Goal: Task Accomplishment & Management: Manage account settings

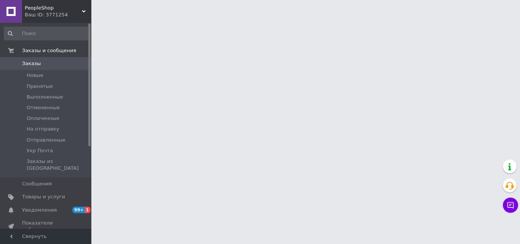
click at [53, 61] on span "Заказы" at bounding box center [46, 63] width 48 height 7
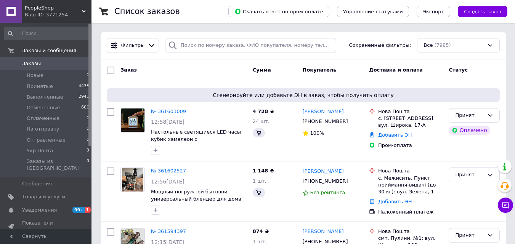
click at [53, 61] on span "Заказы" at bounding box center [46, 63] width 48 height 7
click at [175, 112] on link "№ 361603009" at bounding box center [168, 112] width 35 height 6
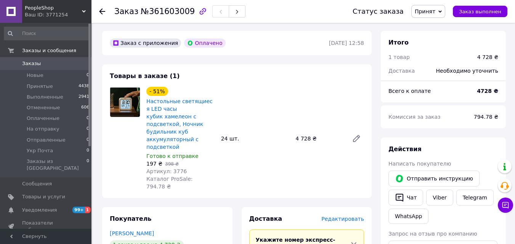
scroll to position [38, 0]
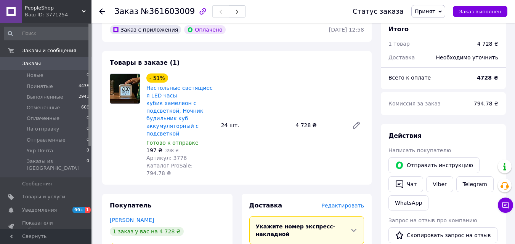
click at [43, 62] on span "Заказы" at bounding box center [46, 63] width 48 height 7
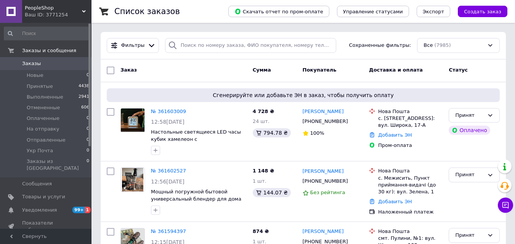
click at [187, 72] on div "Заказ" at bounding box center [183, 71] width 132 height 14
click at [48, 69] on link "Заказы 0" at bounding box center [47, 63] width 94 height 13
click at [49, 62] on span "Заказы" at bounding box center [46, 63] width 48 height 7
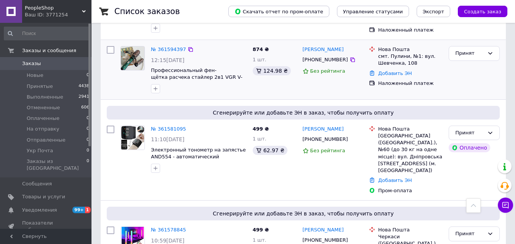
scroll to position [190, 0]
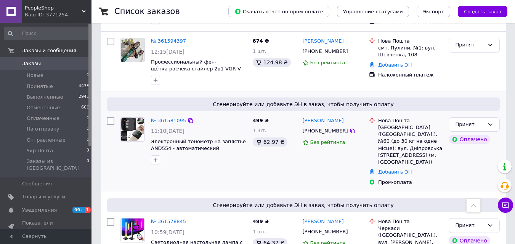
click at [201, 91] on div "Сгенерируйте или добавьте ЭН в заказ, чтобы получить оплату № 361581095 11:10[D…" at bounding box center [303, 141] width 405 height 101
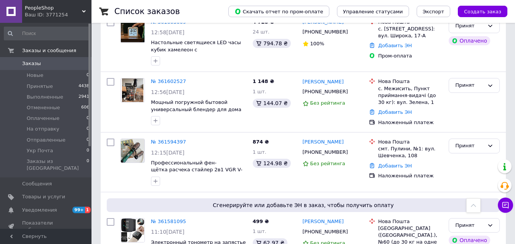
scroll to position [0, 0]
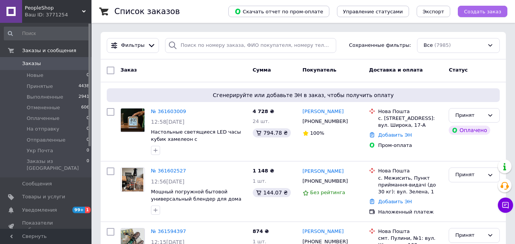
click at [466, 10] on button "Создать заказ" at bounding box center [483, 11] width 50 height 11
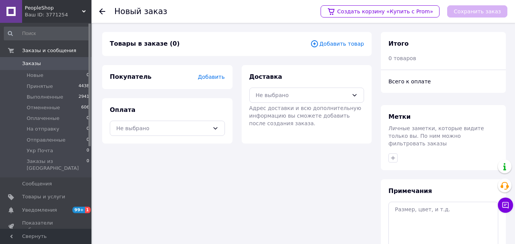
click at [327, 45] on span "Добавить товар" at bounding box center [337, 44] width 54 height 8
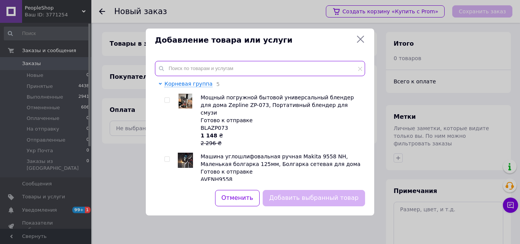
click at [238, 69] on input "text" at bounding box center [260, 68] width 210 height 15
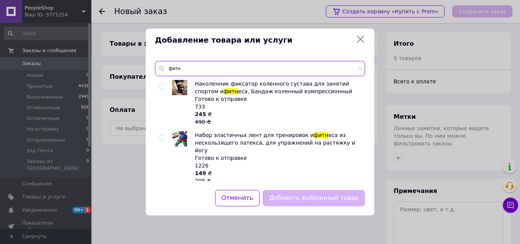
type input "фитн"
click at [161, 137] on input "checkbox" at bounding box center [161, 138] width 5 height 5
checkbox input "true"
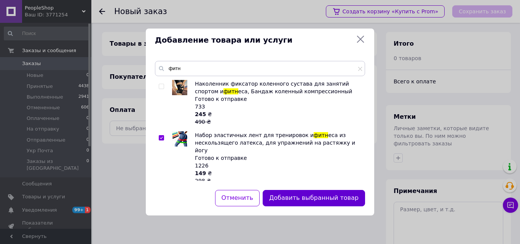
click at [298, 200] on button "Добавить выбранный товар" at bounding box center [314, 198] width 102 height 16
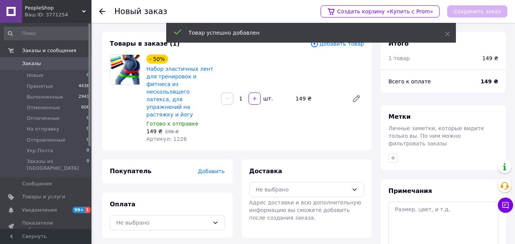
click at [219, 168] on span "Добавить" at bounding box center [211, 171] width 27 height 6
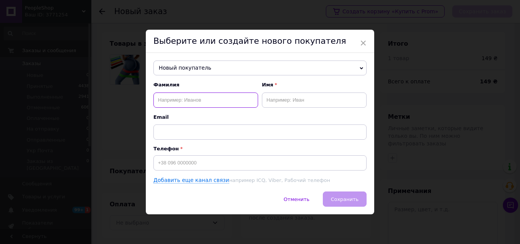
click at [213, 104] on input "text" at bounding box center [206, 100] width 105 height 15
paste input "[PERSON_NAME]"
type input "[PERSON_NAME]"
click at [279, 97] on input "text" at bounding box center [314, 100] width 105 height 15
paste input "[PERSON_NAME]"
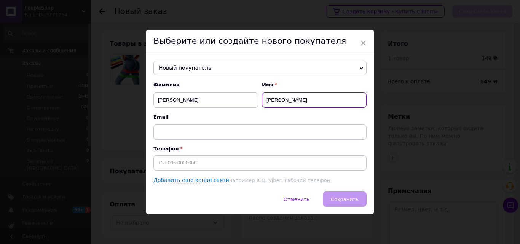
type input "[PERSON_NAME]"
click at [174, 98] on input "[PERSON_NAME]" at bounding box center [206, 100] width 105 height 15
type input "Чікірка"
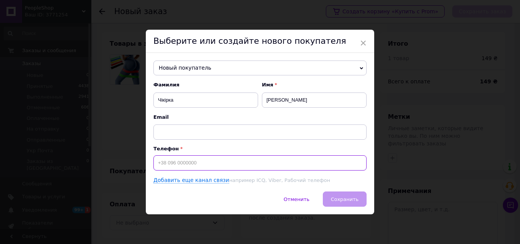
click at [167, 166] on input at bounding box center [260, 162] width 213 height 15
click at [208, 165] on input "+380" at bounding box center [260, 162] width 213 height 15
paste input "669746884"
type input "[PHONE_NUMBER]"
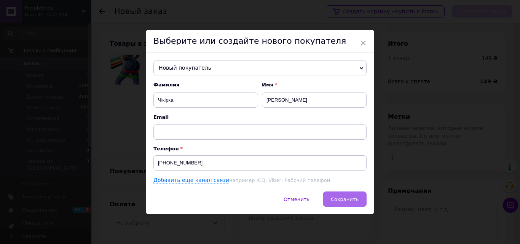
click at [341, 200] on span "Сохранить" at bounding box center [345, 200] width 28 height 6
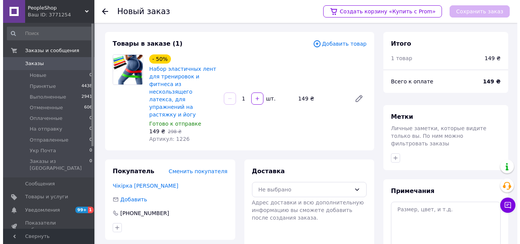
scroll to position [70, 0]
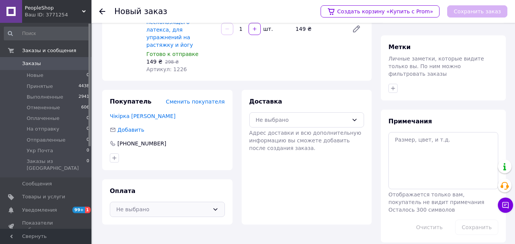
click at [220, 202] on div "Не выбрано" at bounding box center [167, 209] width 115 height 15
click at [197, 237] on span "Наложенный платеж" at bounding box center [173, 241] width 91 height 8
click at [354, 117] on icon at bounding box center [354, 120] width 6 height 6
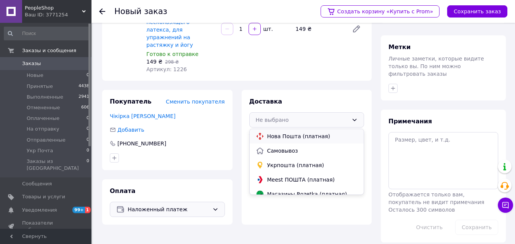
click at [328, 133] on span "Нова Пошта (платная)" at bounding box center [312, 137] width 91 height 8
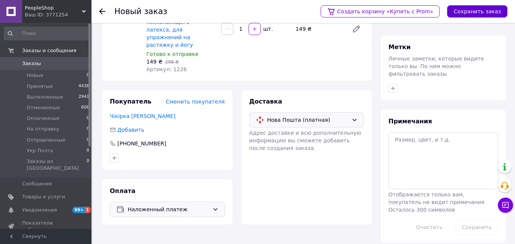
click at [470, 11] on button "Сохранить заказ" at bounding box center [477, 11] width 60 height 12
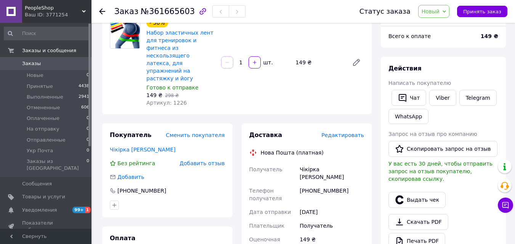
click at [344, 132] on span "Редактировать" at bounding box center [342, 135] width 43 height 6
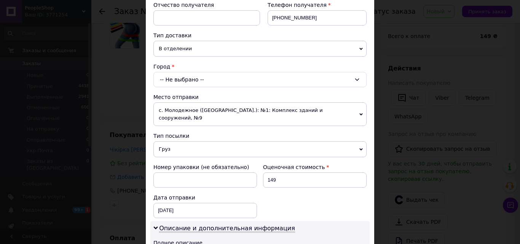
scroll to position [152, 0]
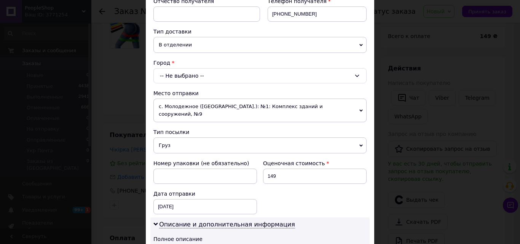
click at [186, 76] on div "-- Не выбрано --" at bounding box center [260, 75] width 213 height 15
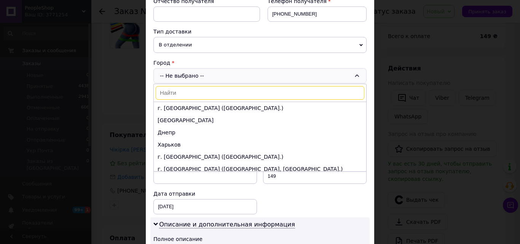
click at [186, 89] on input at bounding box center [260, 93] width 209 height 14
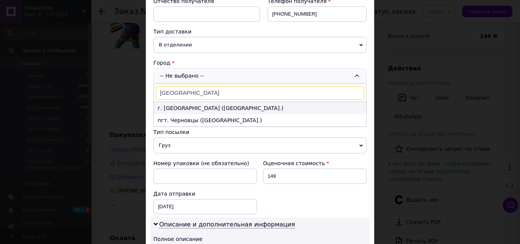
type input "[GEOGRAPHIC_DATA]"
click at [192, 107] on li "г. [GEOGRAPHIC_DATA] ([GEOGRAPHIC_DATA].)" at bounding box center [260, 108] width 213 height 12
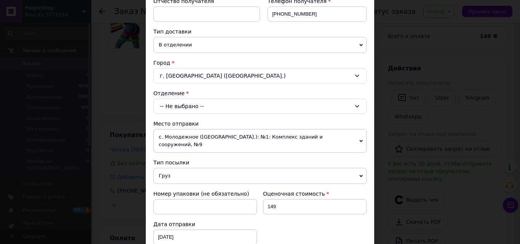
click at [201, 106] on div "-- Не выбрано --" at bounding box center [260, 106] width 213 height 15
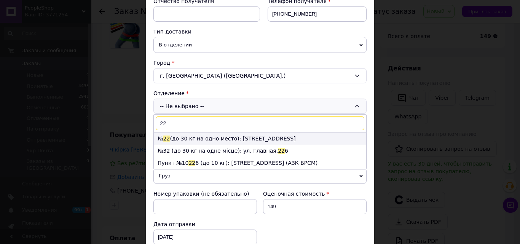
type input "22"
click at [210, 140] on li "№ 22 (до 30 кг на одно место): [STREET_ADDRESS]" at bounding box center [260, 139] width 213 height 12
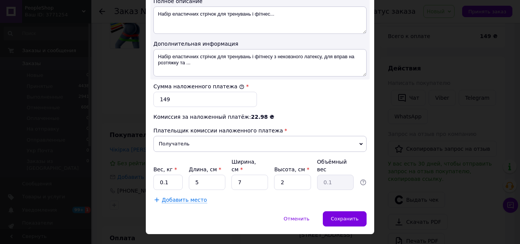
scroll to position [422, 0]
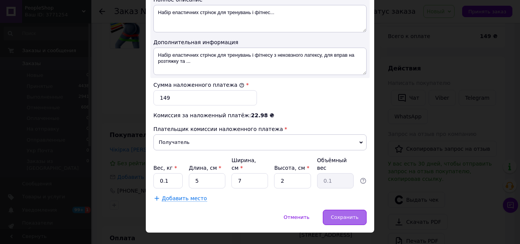
click at [354, 214] on span "Сохранить" at bounding box center [345, 217] width 28 height 6
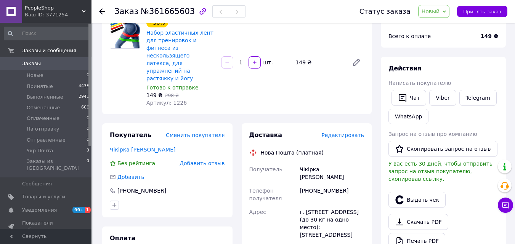
click at [360, 132] on span "Редактировать" at bounding box center [342, 135] width 43 height 6
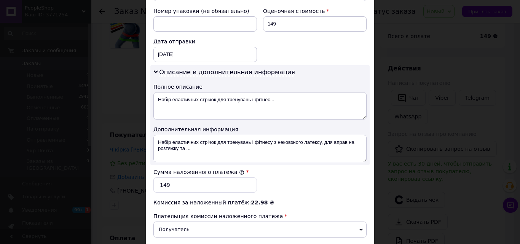
scroll to position [343, 0]
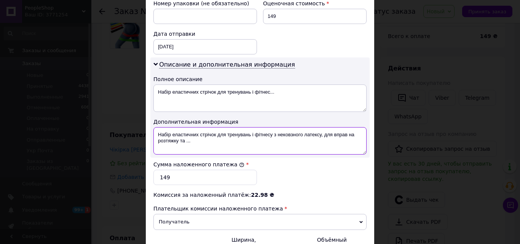
drag, startPoint x: 192, startPoint y: 138, endPoint x: 155, endPoint y: 127, distance: 38.5
click at [155, 127] on textarea "Набір еластичних стрічок для тренувань і фітнесу з нековзного латексу, для впра…" at bounding box center [260, 140] width 213 height 27
paste textarea "итнес Резинки Esonstyle, резинки для фитнеса AND XL-936"
click at [238, 128] on textarea "Фитнес Резинки Esonstyle, резинки для фитнеса XL-936" at bounding box center [260, 140] width 213 height 27
drag, startPoint x: 290, startPoint y: 131, endPoint x: 157, endPoint y: 131, distance: 132.6
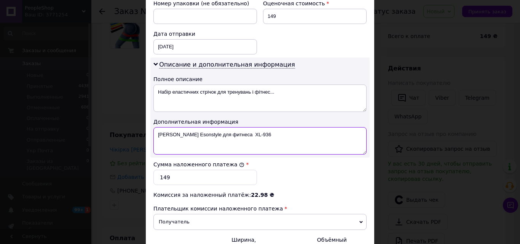
click at [157, 131] on textarea "[PERSON_NAME] Esonstyle для фитнеса XL-936" at bounding box center [260, 140] width 213 height 27
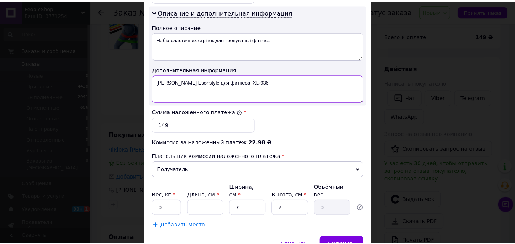
scroll to position [422, 0]
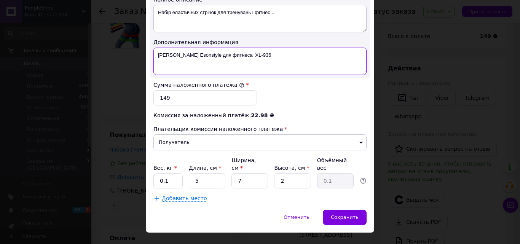
type textarea "[PERSON_NAME] Esonstyle для фитнеса XL-936"
drag, startPoint x: 168, startPoint y: 168, endPoint x: 154, endPoint y: 168, distance: 14.1
click at [154, 173] on input "0.1" at bounding box center [168, 180] width 29 height 15
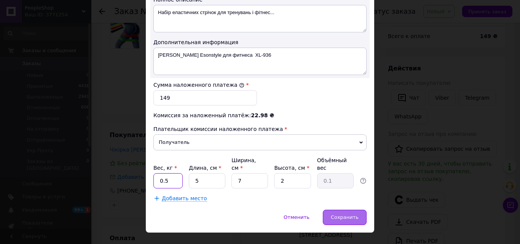
type input "0.5"
click at [348, 214] on span "Сохранить" at bounding box center [345, 217] width 28 height 6
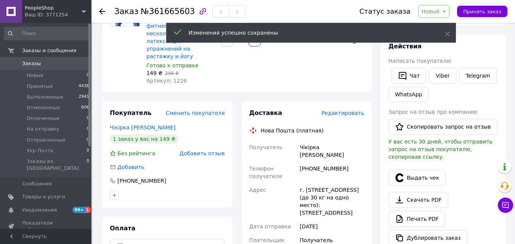
scroll to position [82, 0]
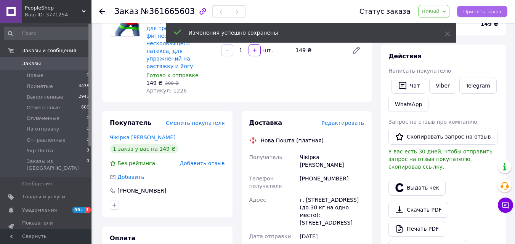
click at [485, 11] on span "Принять заказ" at bounding box center [482, 12] width 38 height 6
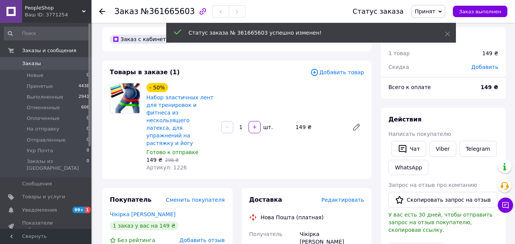
scroll to position [0, 0]
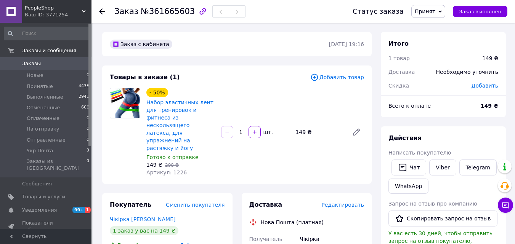
click at [48, 59] on link "Заказы 0" at bounding box center [47, 63] width 94 height 13
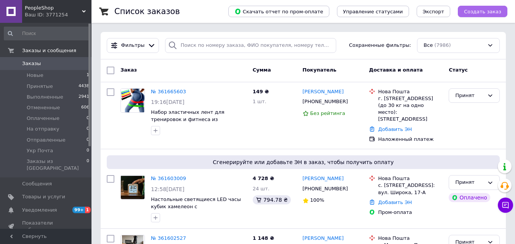
click at [492, 14] on span "Создать заказ" at bounding box center [482, 12] width 37 height 6
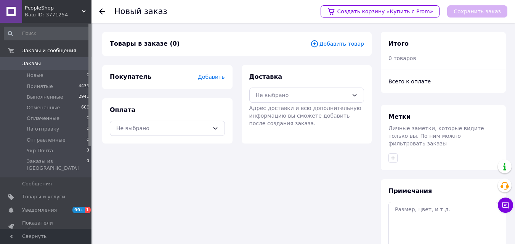
click at [333, 45] on span "Добавить товар" at bounding box center [337, 44] width 54 height 8
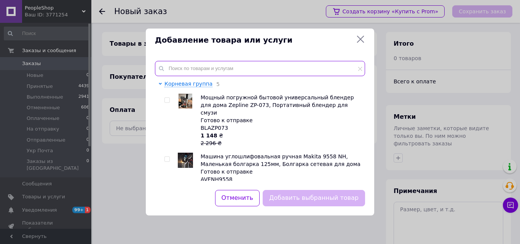
click at [287, 62] on input "text" at bounding box center [260, 68] width 210 height 15
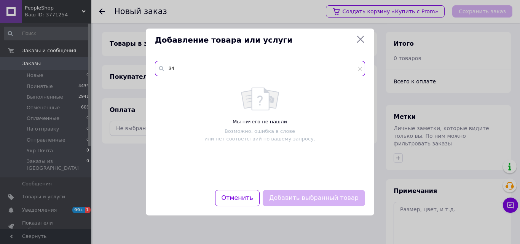
type input "3"
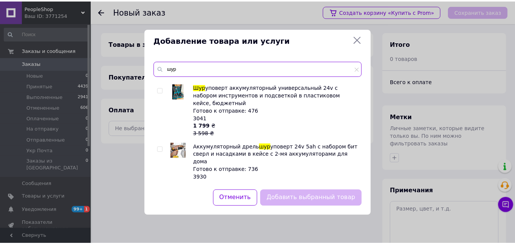
scroll to position [76, 0]
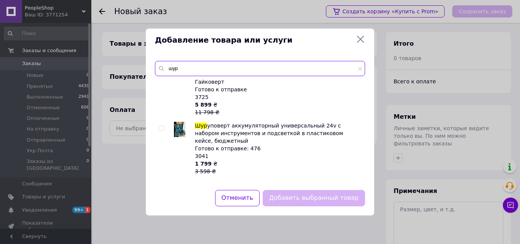
type input "шур"
click at [163, 126] on input "checkbox" at bounding box center [161, 128] width 5 height 5
checkbox input "true"
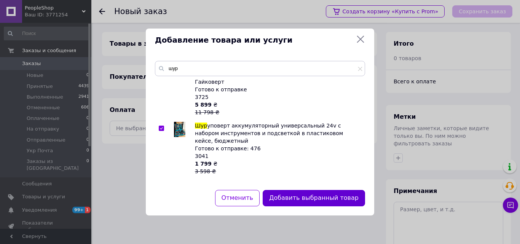
click at [334, 196] on button "Добавить выбранный товар" at bounding box center [314, 198] width 102 height 16
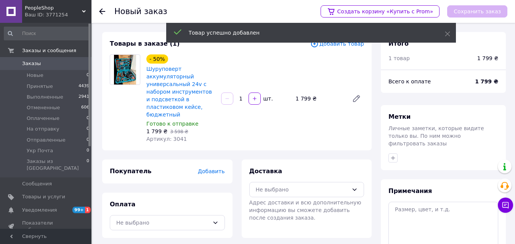
click at [220, 168] on span "Добавить" at bounding box center [211, 171] width 27 height 6
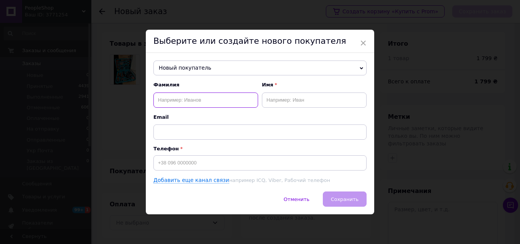
click at [233, 104] on input "text" at bounding box center [206, 100] width 105 height 15
paste input "[PERSON_NAME]"
type input "[PERSON_NAME]"
click at [276, 100] on input "text" at bounding box center [314, 100] width 105 height 15
paste input "[PERSON_NAME]"
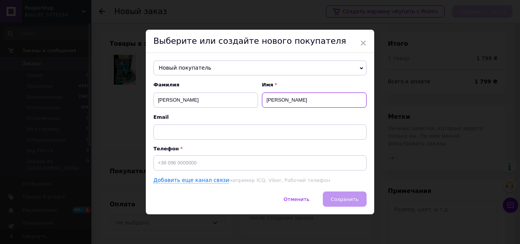
type input "[PERSON_NAME]"
click at [170, 103] on input "[PERSON_NAME]" at bounding box center [206, 100] width 105 height 15
type input "[PERSON_NAME]"
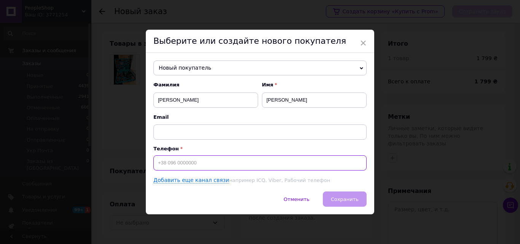
click at [187, 163] on input at bounding box center [260, 162] width 213 height 15
click at [254, 167] on input "+380" at bounding box center [260, 162] width 213 height 15
paste input "672596443"
type input "[PHONE_NUMBER]"
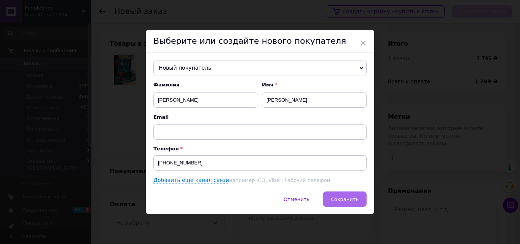
click at [351, 201] on span "Сохранить" at bounding box center [345, 200] width 28 height 6
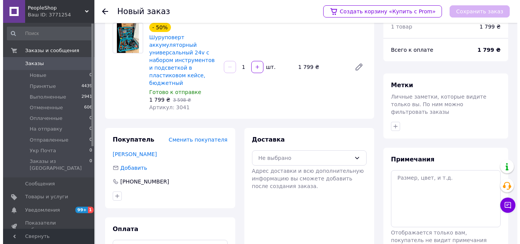
scroll to position [70, 0]
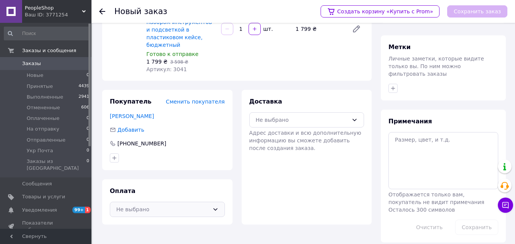
click at [216, 208] on icon at bounding box center [215, 209] width 4 height 2
click at [208, 237] on span "Наложенный платеж" at bounding box center [173, 241] width 91 height 8
click at [357, 117] on icon at bounding box center [354, 120] width 6 height 6
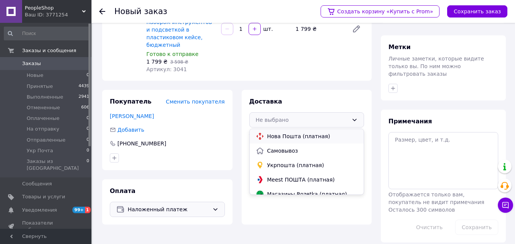
click at [341, 133] on span "Нова Пошта (платная)" at bounding box center [312, 137] width 91 height 8
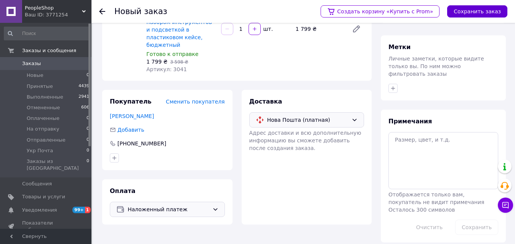
click at [467, 14] on button "Сохранить заказ" at bounding box center [477, 11] width 60 height 12
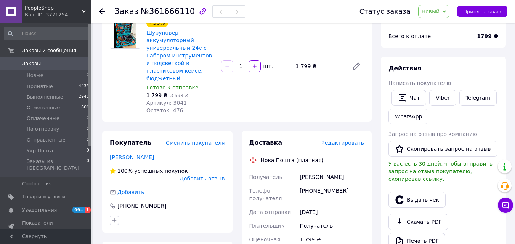
click at [345, 139] on div "Доставка Редактировать" at bounding box center [306, 143] width 115 height 9
click at [345, 140] on span "Редактировать" at bounding box center [342, 143] width 43 height 6
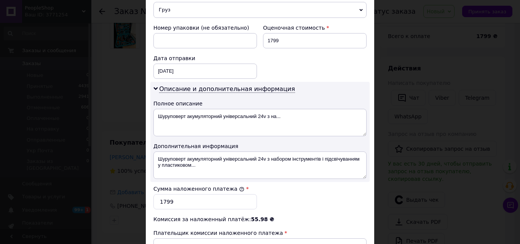
scroll to position [305, 0]
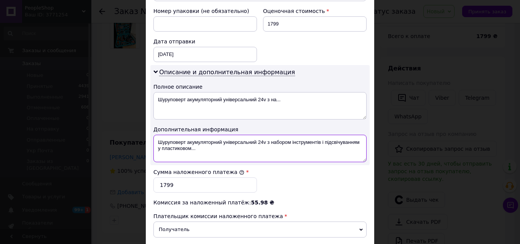
drag, startPoint x: 199, startPoint y: 140, endPoint x: 148, endPoint y: 130, distance: 52.0
click at [148, 130] on div "Способ доставки Нова Пошта (платная) Плательщик Получатель Отправитель Фамилия …" at bounding box center [260, 21] width 229 height 552
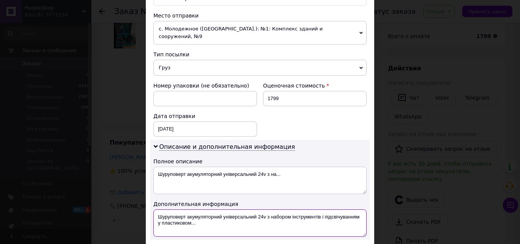
scroll to position [152, 0]
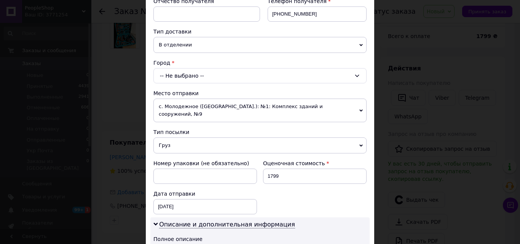
click at [191, 80] on div "-- Не выбрано --" at bounding box center [260, 75] width 213 height 15
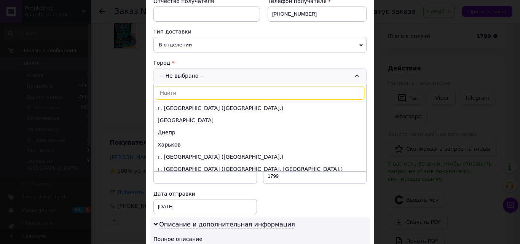
click at [193, 93] on input at bounding box center [260, 93] width 209 height 14
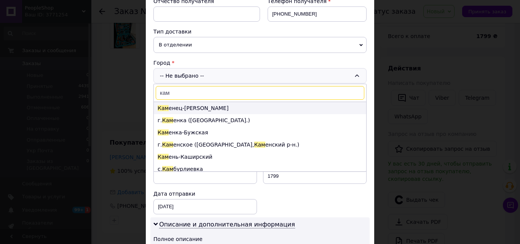
type input "кам"
click at [195, 106] on li "Кам енец-[PERSON_NAME]" at bounding box center [260, 108] width 213 height 12
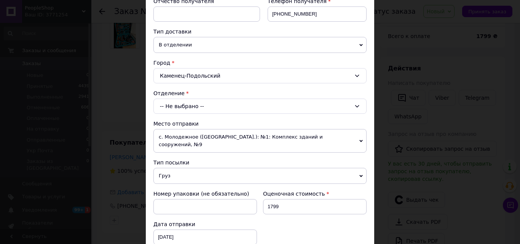
click at [195, 106] on div "-- Не выбрано --" at bounding box center [260, 106] width 213 height 15
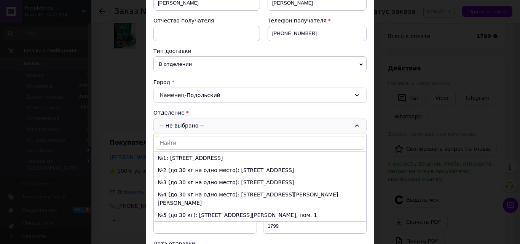
scroll to position [114, 0]
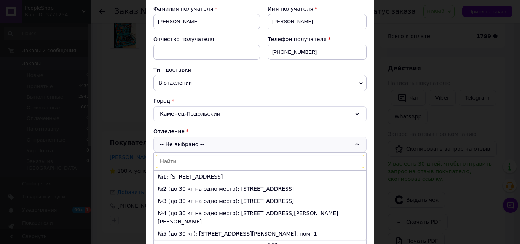
click at [173, 85] on span "В отделении" at bounding box center [260, 83] width 213 height 16
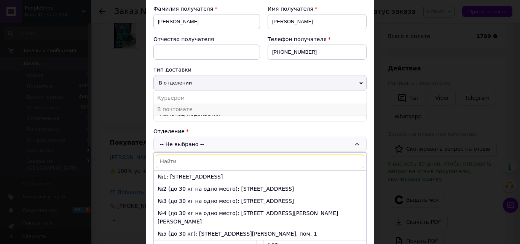
click at [176, 107] on li "В почтомате" at bounding box center [260, 109] width 213 height 11
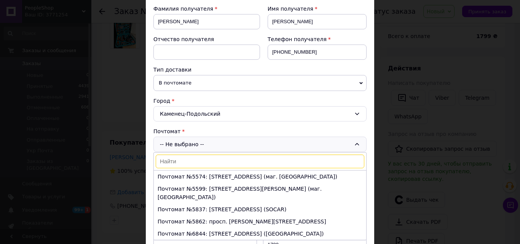
click at [178, 158] on input at bounding box center [260, 162] width 209 height 14
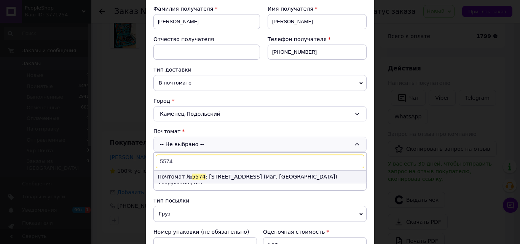
type input "5574"
click at [234, 178] on li "Почтомат № 5574 : [STREET_ADDRESS] (маг. [GEOGRAPHIC_DATA])" at bounding box center [260, 177] width 213 height 12
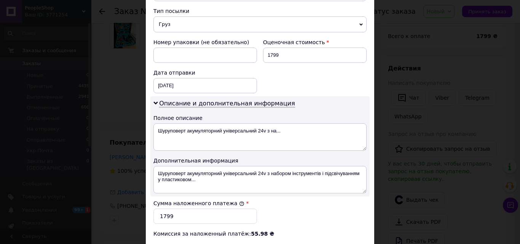
scroll to position [305, 0]
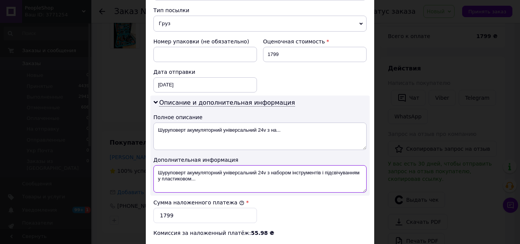
drag, startPoint x: 187, startPoint y: 165, endPoint x: 269, endPoint y: 164, distance: 81.9
click at [269, 165] on textarea "Шуруповерт акумуляторний універсальний 24v з набором інструментів і підсвічуван…" at bounding box center [260, 178] width 213 height 27
click at [205, 167] on textarea "Шуруповерт набором інструментів і підсвічуванням у пластиковом..." at bounding box center [260, 178] width 213 height 27
drag, startPoint x: 313, startPoint y: 166, endPoint x: 228, endPoint y: 168, distance: 85.3
click at [228, 168] on textarea "[PERSON_NAME] набір інструментів і підсвічуванням у пластиковом..." at bounding box center [260, 178] width 213 height 27
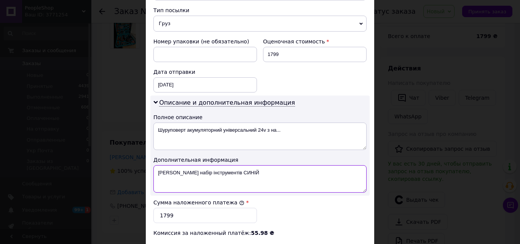
drag, startPoint x: 252, startPoint y: 166, endPoint x: 162, endPoint y: 171, distance: 90.1
click at [162, 171] on textarea "[PERSON_NAME] набір інструментів СИНІЙ" at bounding box center [260, 178] width 213 height 27
click at [258, 165] on textarea "[PERSON_NAME] набір інструментів СИНІЙ" at bounding box center [260, 178] width 213 height 27
drag, startPoint x: 272, startPoint y: 168, endPoint x: 158, endPoint y: 169, distance: 113.9
click at [158, 169] on textarea "[PERSON_NAME] набір інструментів СИНІЙ в кейсі" at bounding box center [260, 178] width 213 height 27
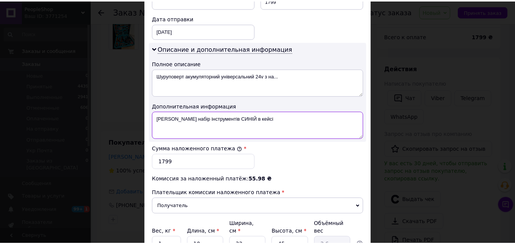
scroll to position [422, 0]
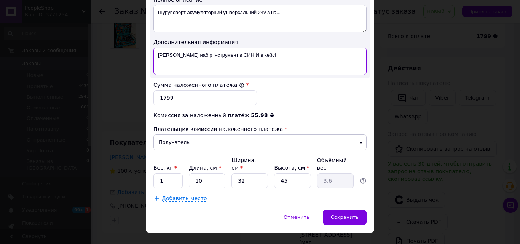
type textarea "[PERSON_NAME] набір інструментів СИНІЙ в кейсі"
drag, startPoint x: 162, startPoint y: 168, endPoint x: 153, endPoint y: 166, distance: 8.7
click at [154, 173] on input "1" at bounding box center [168, 180] width 29 height 15
type input "3"
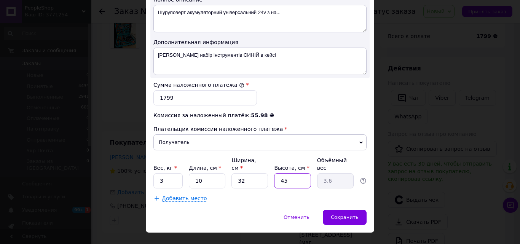
drag, startPoint x: 287, startPoint y: 168, endPoint x: 276, endPoint y: 168, distance: 11.4
click at [276, 173] on input "45" at bounding box center [292, 180] width 37 height 15
type input "3"
type input "0.24"
type input "30"
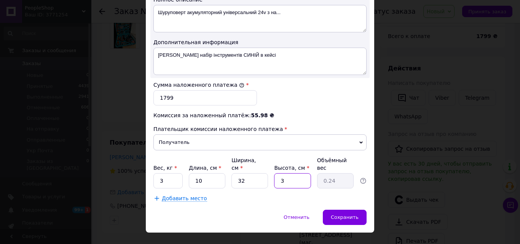
type input "2.4"
type input "30"
click at [353, 214] on span "Сохранить" at bounding box center [345, 217] width 28 height 6
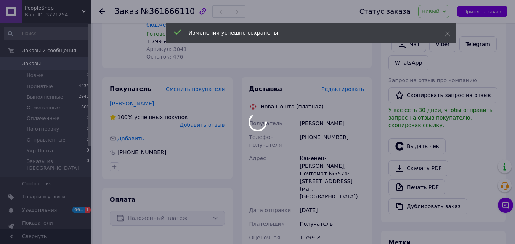
scroll to position [260, 0]
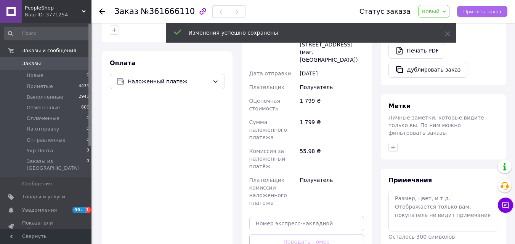
click at [490, 12] on span "Принять заказ" at bounding box center [482, 12] width 38 height 6
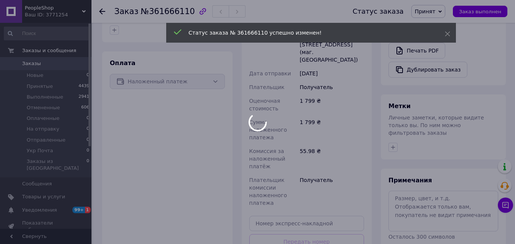
scroll to position [70, 0]
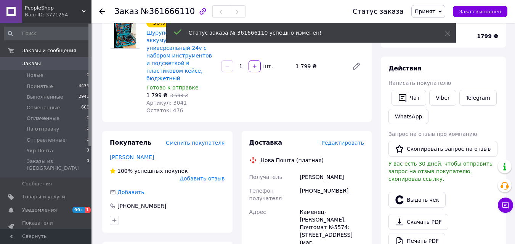
click at [44, 65] on span "Заказы" at bounding box center [46, 63] width 48 height 7
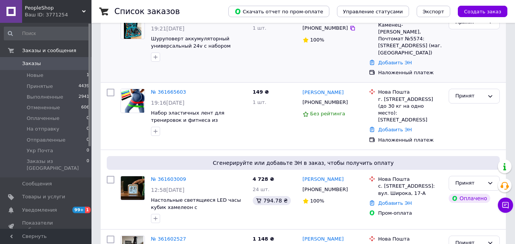
scroll to position [76, 0]
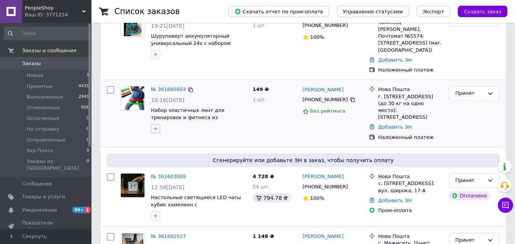
click at [155, 125] on button "button" at bounding box center [155, 128] width 9 height 9
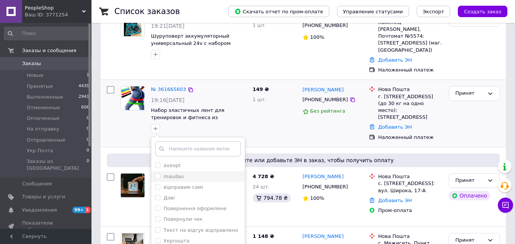
click at [157, 174] on input "maudau" at bounding box center [157, 176] width 5 height 5
checkbox input "true"
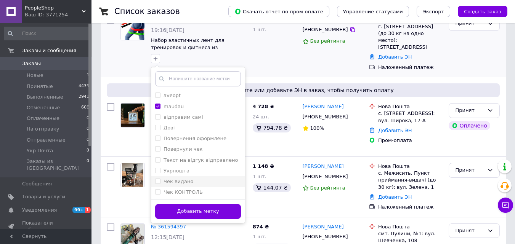
scroll to position [152, 0]
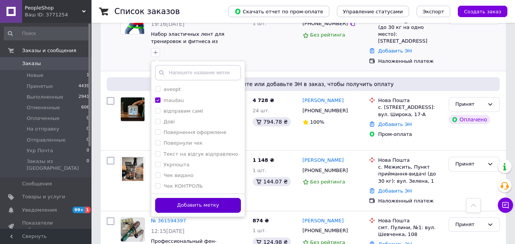
click at [195, 198] on button "Добавить метку" at bounding box center [198, 205] width 86 height 15
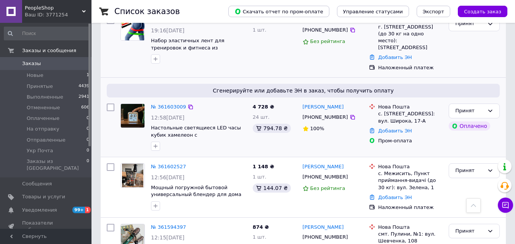
scroll to position [0, 0]
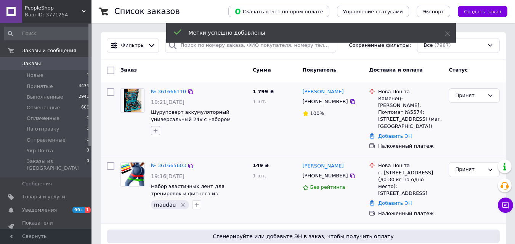
click at [157, 131] on icon "button" at bounding box center [155, 131] width 6 height 6
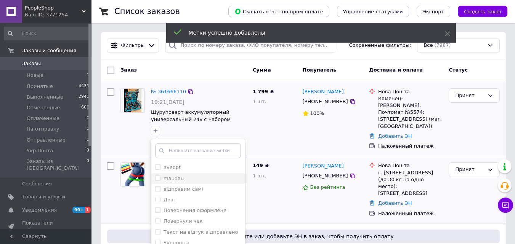
click at [157, 177] on input "maudau" at bounding box center [157, 178] width 5 height 5
checkbox input "true"
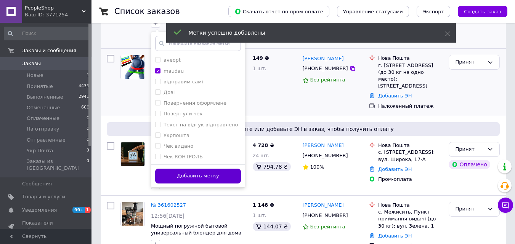
scroll to position [114, 0]
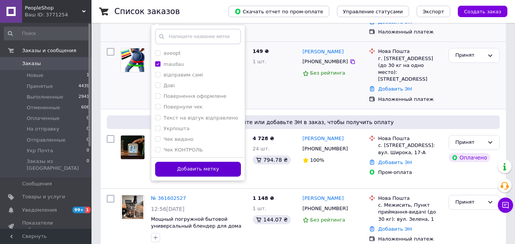
click at [204, 170] on button "Добавить метку" at bounding box center [198, 169] width 86 height 15
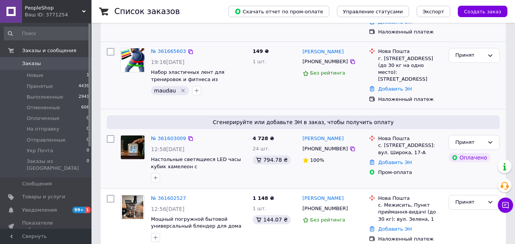
scroll to position [0, 0]
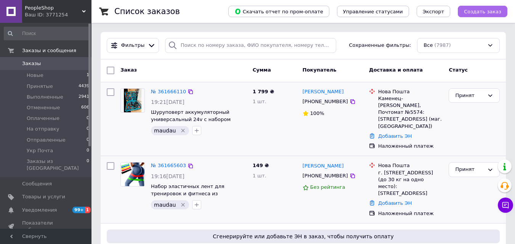
click at [472, 13] on span "Создать заказ" at bounding box center [482, 12] width 37 height 6
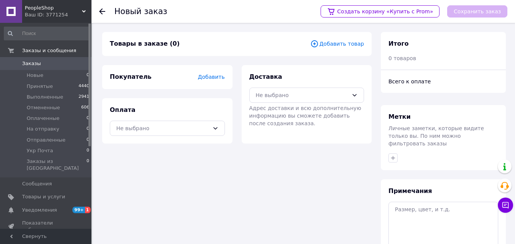
click at [335, 43] on span "Добавить товар" at bounding box center [337, 44] width 54 height 8
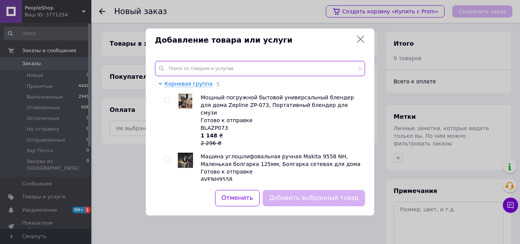
click at [227, 72] on input "text" at bounding box center [260, 68] width 210 height 15
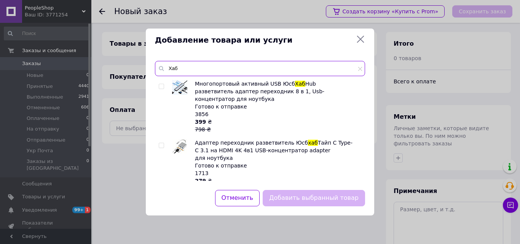
type input "Хаб"
click at [163, 86] on input "checkbox" at bounding box center [161, 86] width 5 height 5
checkbox input "true"
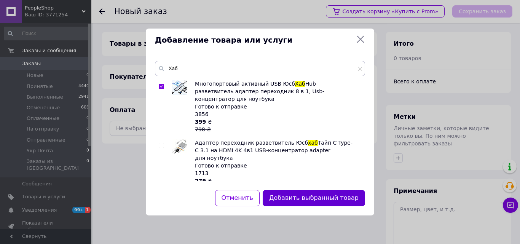
click at [333, 198] on button "Добавить выбранный товар" at bounding box center [314, 198] width 102 height 16
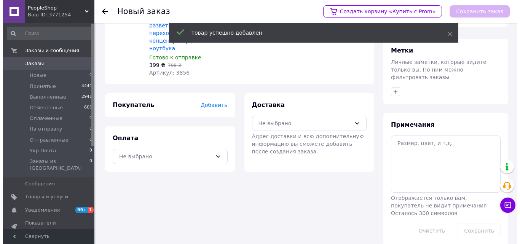
scroll to position [70, 0]
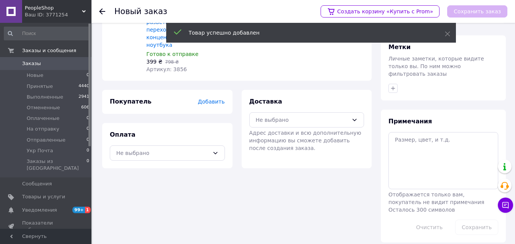
click at [210, 99] on span "Добавить" at bounding box center [211, 102] width 27 height 6
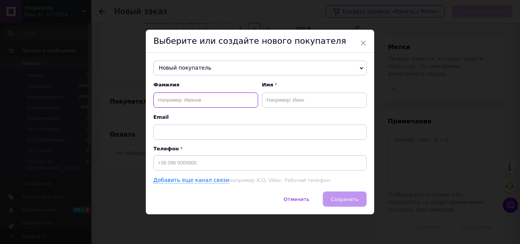
click at [165, 95] on input "text" at bounding box center [206, 100] width 105 height 15
paste input "[PERSON_NAME]"
type input "[PERSON_NAME]"
click at [279, 101] on input "text" at bounding box center [314, 100] width 105 height 15
paste input "[PERSON_NAME]"
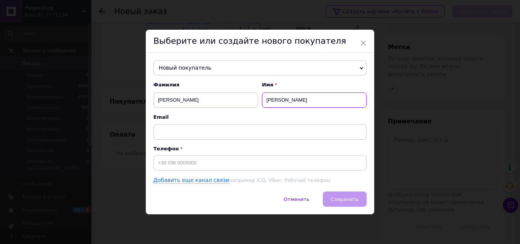
type input "[PERSON_NAME]"
click at [180, 102] on input "[PERSON_NAME]" at bounding box center [206, 100] width 105 height 15
type input "[PERSON_NAME]"
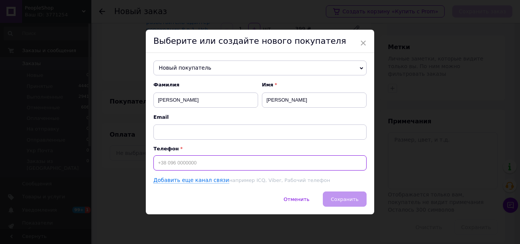
click at [187, 167] on input at bounding box center [260, 162] width 213 height 15
click at [228, 164] on input "+380" at bounding box center [260, 162] width 213 height 15
paste input "500516941"
type input "[PHONE_NUMBER]"
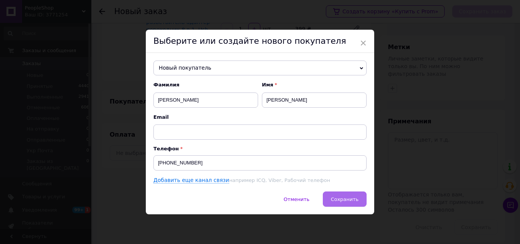
click at [342, 202] on span "Сохранить" at bounding box center [345, 200] width 28 height 6
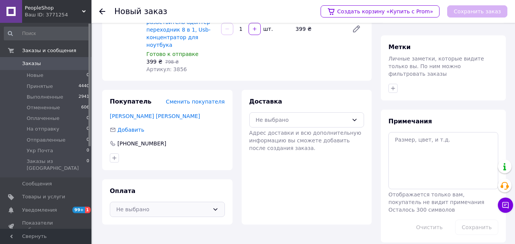
click at [214, 205] on div "Не выбрано" at bounding box center [167, 209] width 115 height 15
click at [198, 237] on span "Наложенный платеж" at bounding box center [173, 241] width 91 height 8
click at [356, 119] on icon at bounding box center [354, 120] width 4 height 2
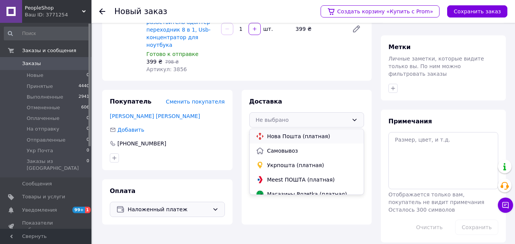
click at [330, 133] on span "Нова Пошта (платная)" at bounding box center [312, 137] width 91 height 8
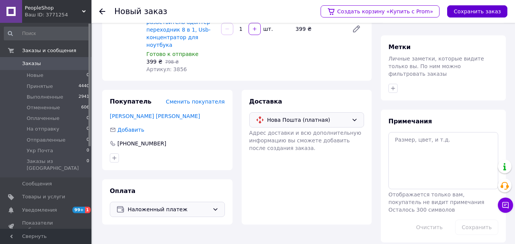
click at [471, 11] on button "Сохранить заказ" at bounding box center [477, 11] width 60 height 12
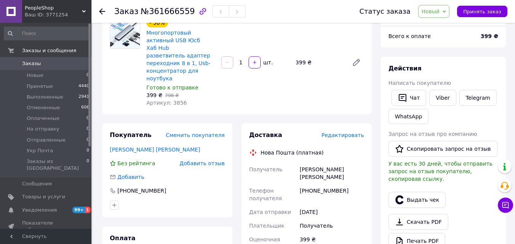
click at [355, 132] on span "Редактировать" at bounding box center [342, 135] width 43 height 6
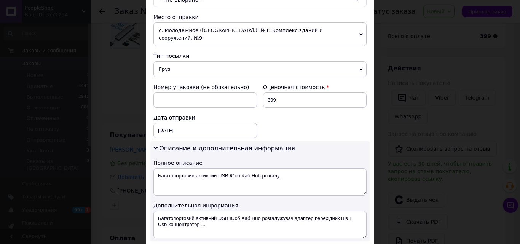
scroll to position [267, 0]
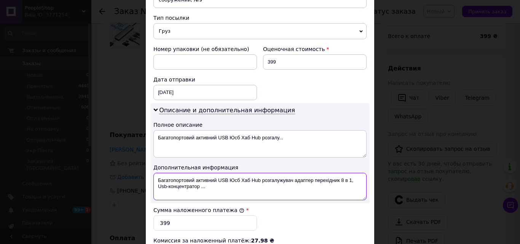
drag, startPoint x: 213, startPoint y: 184, endPoint x: 158, endPoint y: 172, distance: 55.7
click at [158, 173] on textarea "Багатопортовий активний USB Юсб Хаб Hub розгалужувач адаптер перехідник 8 в 1, …" at bounding box center [260, 186] width 213 height 27
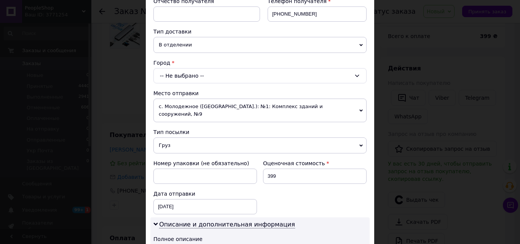
click at [195, 75] on div "-- Не выбрано --" at bounding box center [260, 75] width 213 height 15
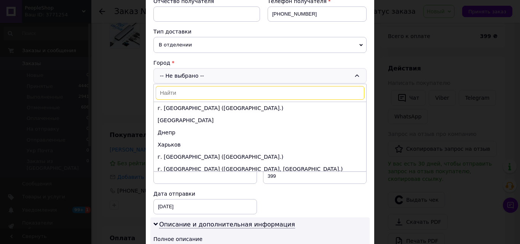
click at [192, 90] on input at bounding box center [260, 93] width 209 height 14
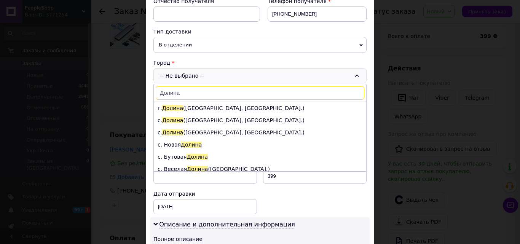
type input "Долина"
click at [232, 110] on li "г. Долина ([GEOGRAPHIC_DATA], [GEOGRAPHIC_DATA].)" at bounding box center [260, 108] width 213 height 12
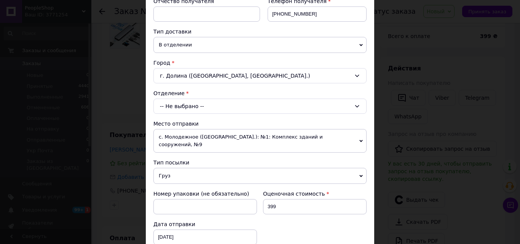
click at [213, 107] on div "-- Не выбрано --" at bounding box center [260, 106] width 213 height 15
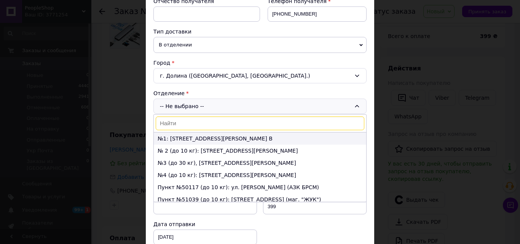
click at [225, 140] on li "№1: [STREET_ADDRESS][PERSON_NAME] В" at bounding box center [260, 139] width 213 height 12
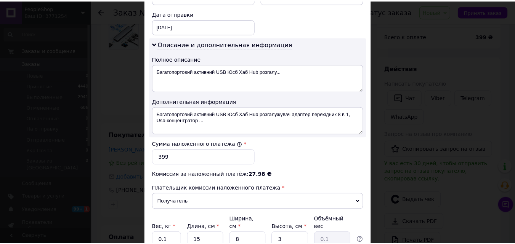
scroll to position [419, 0]
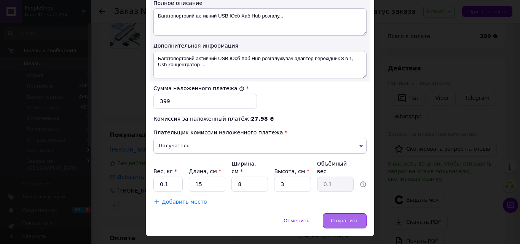
click at [348, 218] on span "Сохранить" at bounding box center [345, 221] width 28 height 6
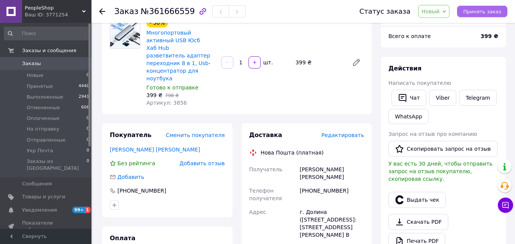
click at [488, 11] on span "Принять заказ" at bounding box center [482, 12] width 38 height 6
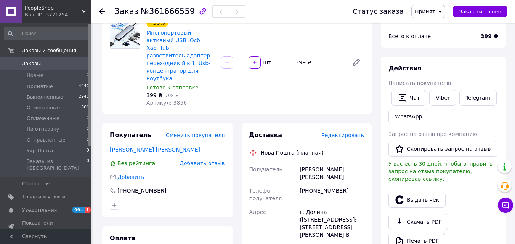
click at [48, 62] on span "Заказы" at bounding box center [46, 63] width 48 height 7
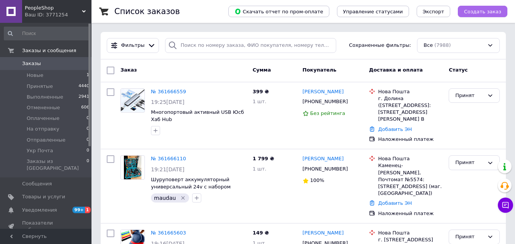
click at [474, 11] on span "Создать заказ" at bounding box center [482, 12] width 37 height 6
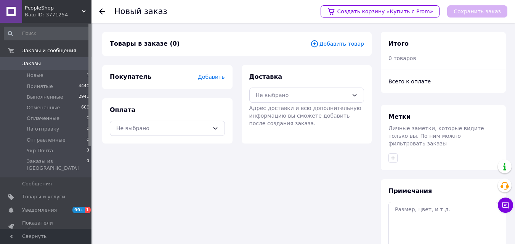
click at [327, 47] on span "Добавить товар" at bounding box center [337, 44] width 54 height 8
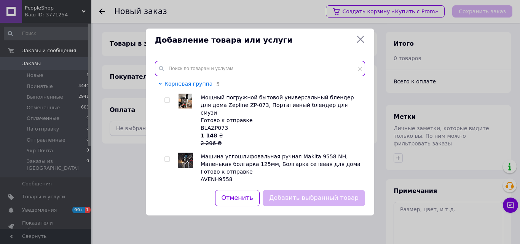
click at [203, 66] on input "text" at bounding box center [260, 68] width 210 height 15
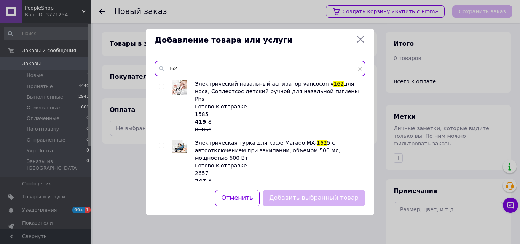
type input "162"
click at [160, 85] on input "checkbox" at bounding box center [161, 86] width 5 height 5
checkbox input "true"
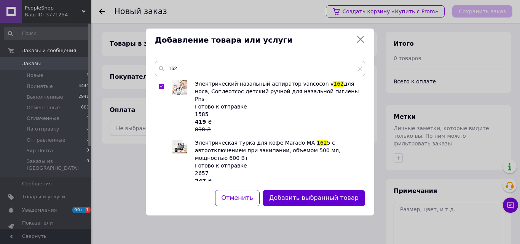
click at [318, 202] on button "Добавить выбранный товар" at bounding box center [314, 198] width 102 height 16
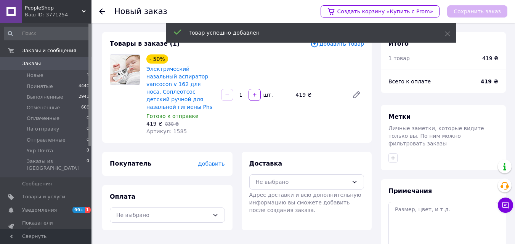
click at [224, 161] on span "Добавить" at bounding box center [211, 164] width 27 height 6
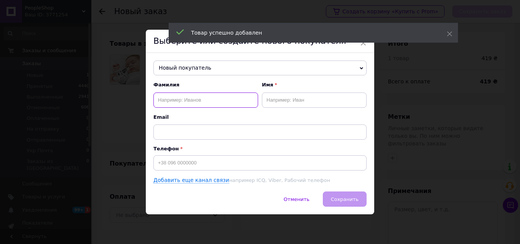
click at [197, 103] on input "text" at bounding box center [206, 100] width 105 height 15
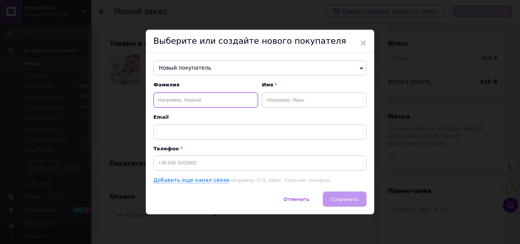
paste input "[PERSON_NAME]"
type input "[PERSON_NAME]"
click at [279, 100] on input "text" at bounding box center [314, 100] width 105 height 15
paste input "[PERSON_NAME]"
type input "Олена"
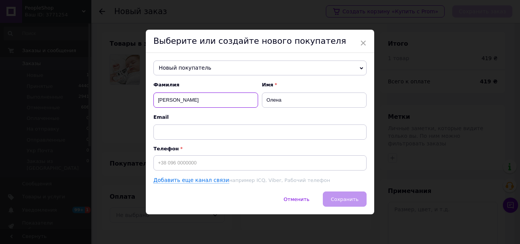
click at [176, 99] on input "[PERSON_NAME]" at bounding box center [206, 100] width 105 height 15
type input "[PERSON_NAME]"
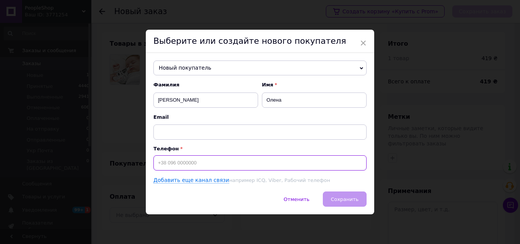
click at [195, 163] on input at bounding box center [260, 162] width 213 height 15
click at [216, 163] on input "+380" at bounding box center [260, 162] width 213 height 15
paste input "973073462"
type input "[PHONE_NUMBER]"
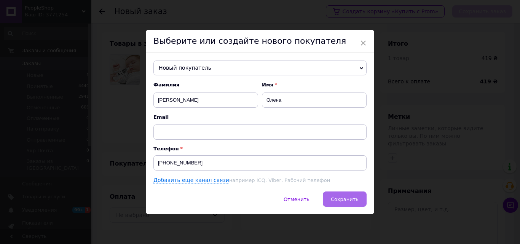
click at [344, 201] on span "Сохранить" at bounding box center [345, 200] width 28 height 6
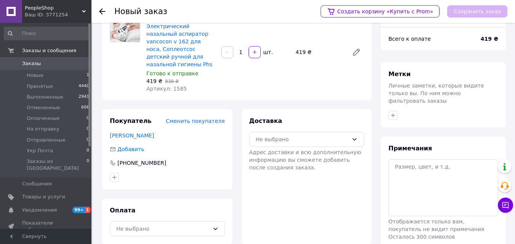
scroll to position [70, 0]
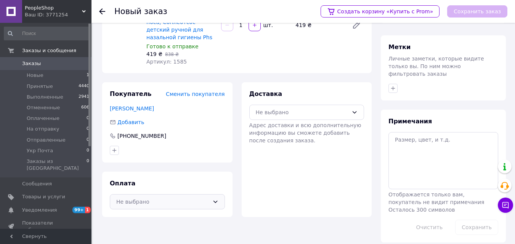
click at [218, 194] on div "Не выбрано" at bounding box center [167, 201] width 115 height 15
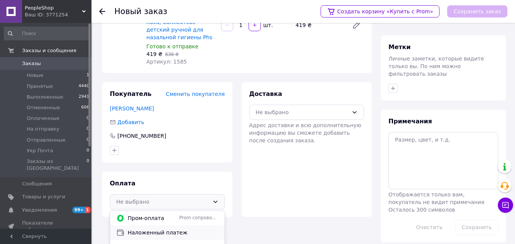
click at [208, 229] on span "Наложенный платеж" at bounding box center [173, 233] width 91 height 8
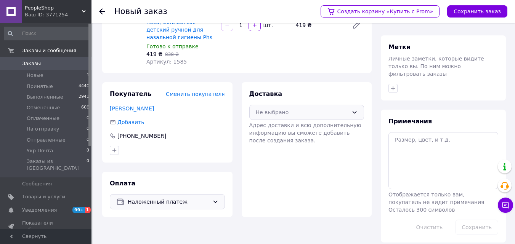
click at [356, 109] on icon at bounding box center [354, 112] width 6 height 6
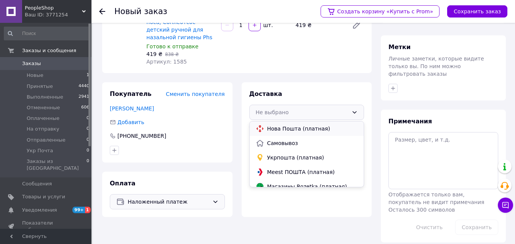
click at [318, 125] on span "Нова Пошта (платная)" at bounding box center [312, 129] width 91 height 8
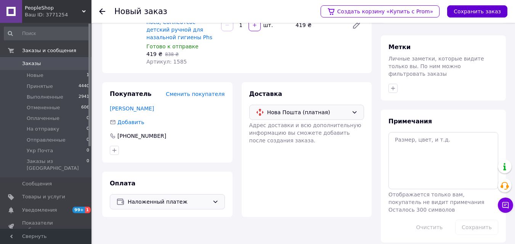
click at [478, 14] on button "Сохранить заказ" at bounding box center [477, 11] width 60 height 12
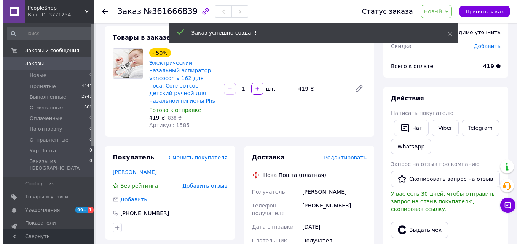
scroll to position [76, 0]
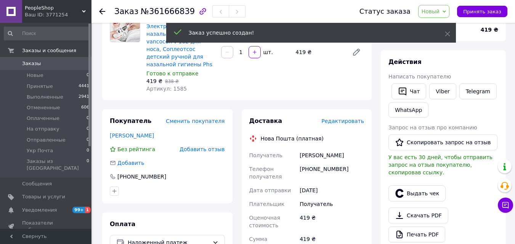
click at [351, 118] on span "Редактировать" at bounding box center [342, 121] width 43 height 6
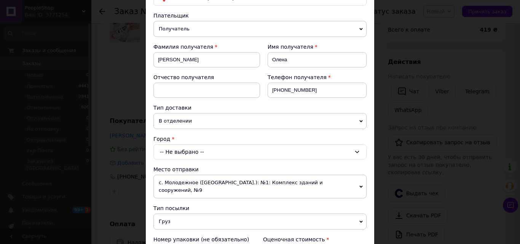
click at [196, 151] on div "-- Не выбрано --" at bounding box center [260, 151] width 213 height 15
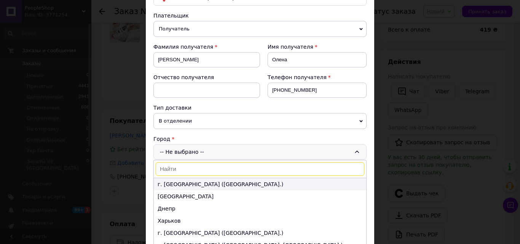
click at [181, 184] on li "г. [GEOGRAPHIC_DATA] ([GEOGRAPHIC_DATA].)" at bounding box center [260, 184] width 213 height 12
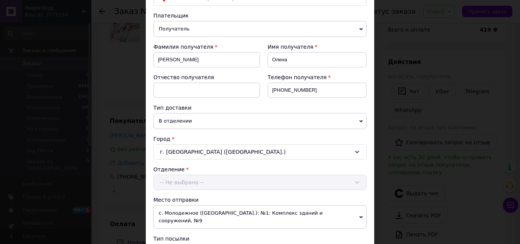
click at [181, 184] on div "Отделение -- Не выбрано --" at bounding box center [260, 178] width 213 height 24
click at [184, 179] on div "-- Не выбрано --" at bounding box center [260, 182] width 213 height 15
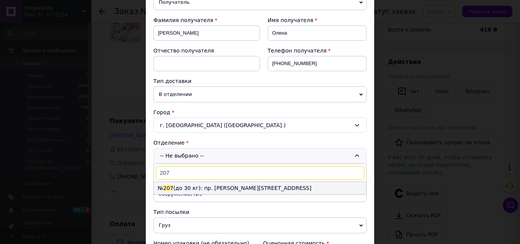
scroll to position [114, 0]
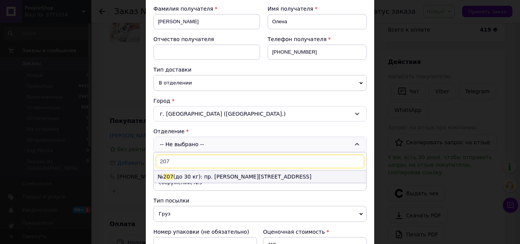
type input "207"
click at [216, 178] on li "№ 207 (до 30 кг): пр. [PERSON_NAME][STREET_ADDRESS]" at bounding box center [260, 177] width 213 height 12
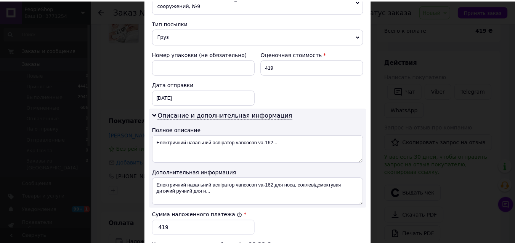
scroll to position [381, 0]
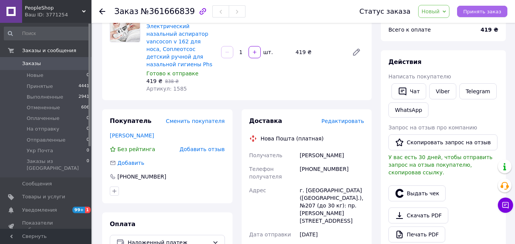
click at [477, 13] on span "Принять заказ" at bounding box center [482, 12] width 38 height 6
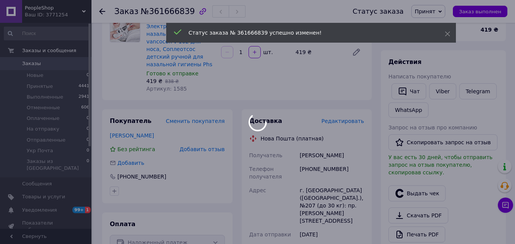
click at [26, 62] on div at bounding box center [257, 122] width 515 height 244
